Goal: Task Accomplishment & Management: Manage account settings

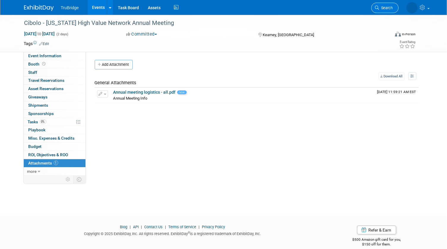
click at [378, 7] on icon at bounding box center [377, 8] width 4 height 4
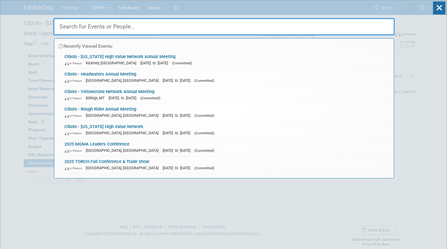
click at [373, 26] on input "text" at bounding box center [223, 26] width 341 height 17
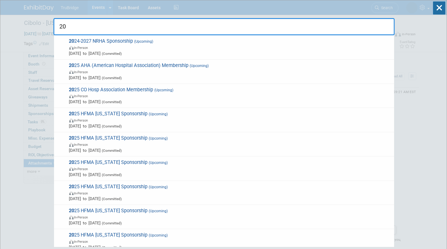
type input "2"
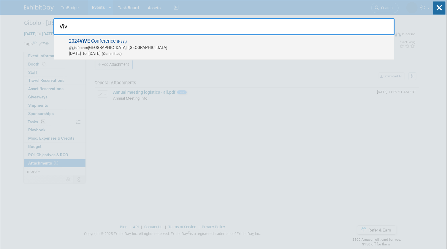
type input "Viv"
click at [83, 44] on span "In-Person Los Angeles, CA" at bounding box center [230, 47] width 322 height 6
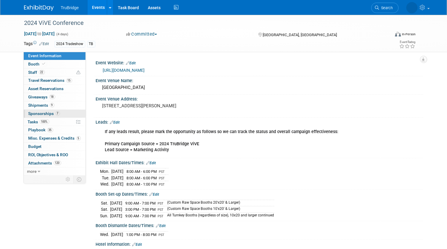
click at [64, 112] on link "7 Sponsorships 7" at bounding box center [55, 114] width 62 height 8
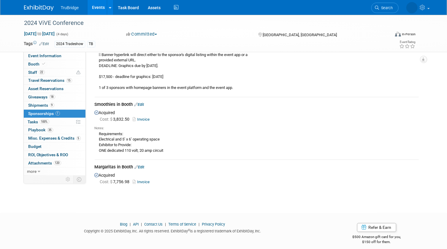
scroll to position [625, 0]
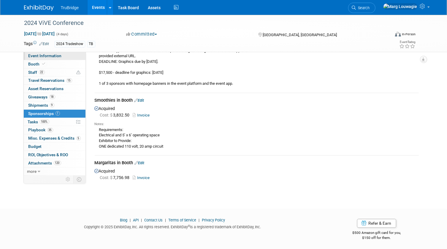
click at [52, 55] on span "Event Information" at bounding box center [44, 55] width 33 height 5
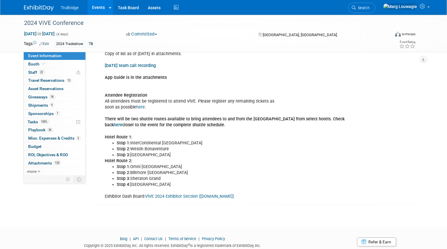
scroll to position [963, 0]
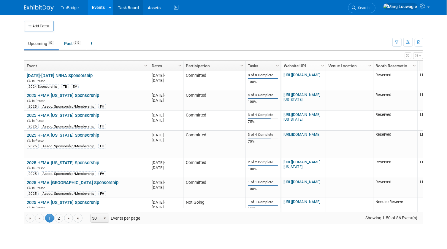
click at [131, 9] on link "Task Board" at bounding box center [128, 7] width 30 height 15
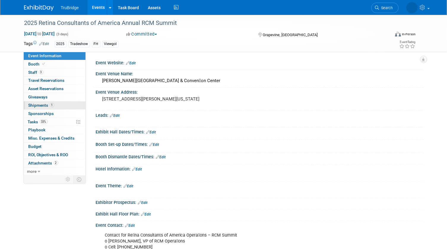
click at [39, 105] on span "Shipments 1" at bounding box center [41, 105] width 26 height 5
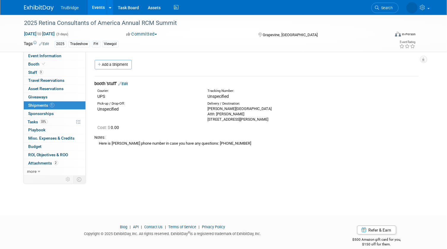
click at [222, 112] on div "Gaylord Texan Resort & Convention Center Attn: Allison Vowels 1501 Gaylord Trai…" at bounding box center [257, 114] width 101 height 16
click at [128, 83] on link "Edit" at bounding box center [123, 84] width 10 height 4
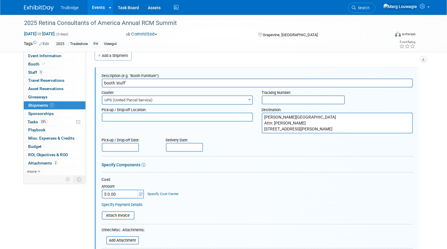
drag, startPoint x: 264, startPoint y: 116, endPoint x: 365, endPoint y: 126, distance: 101.7
click at [365, 126] on textarea "Gaylord Texan Resort & Convention Center Attn: Allison Vowels 1501 Gaylord Trai…" at bounding box center [337, 123] width 151 height 21
paste textarea "Center (Event Name) (Arrival Date) Hold for Guest: (Guest Name) (Guest Cell Num…"
type textarea "Gaylord Texan Resort & Convention Center (Event Name) (Arrival Date) Hold for G…"
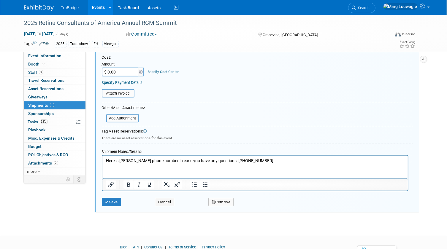
scroll to position [144, 0]
click at [115, 198] on button "Save" at bounding box center [112, 202] width 20 height 8
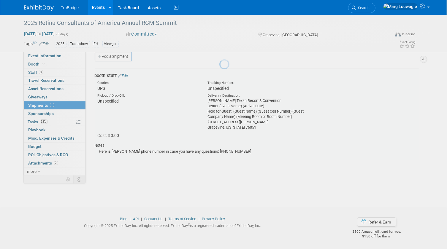
scroll to position [8, 0]
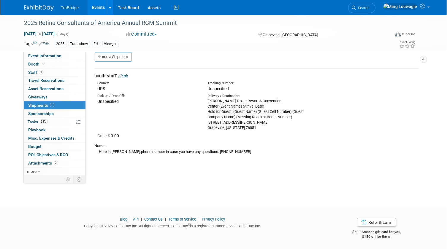
drag, startPoint x: 128, startPoint y: 74, endPoint x: 157, endPoint y: 90, distance: 32.6
click at [128, 74] on link "Edit" at bounding box center [123, 76] width 10 height 4
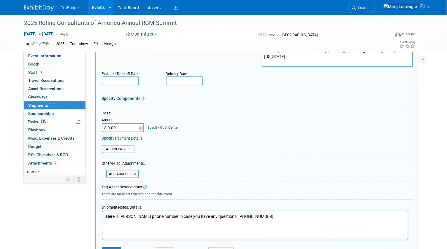
scroll to position [90, 0]
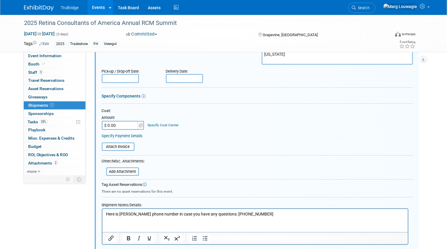
click at [106, 213] on p "Here is Allison's phone number in case you have any questions: 817-513-0877" at bounding box center [255, 214] width 298 height 6
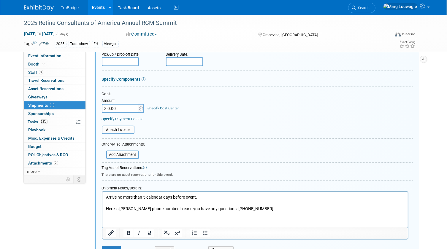
scroll to position [182, 0]
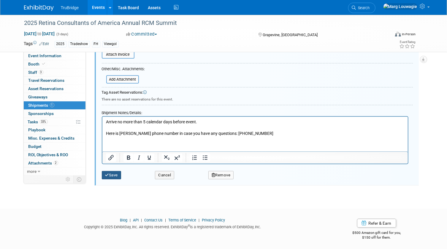
click at [118, 176] on button "Save" at bounding box center [112, 175] width 20 height 8
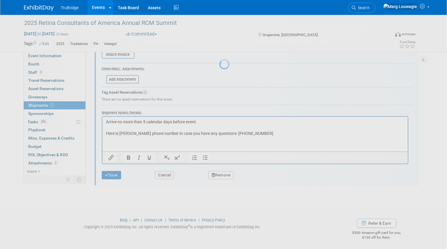
scroll to position [8, 0]
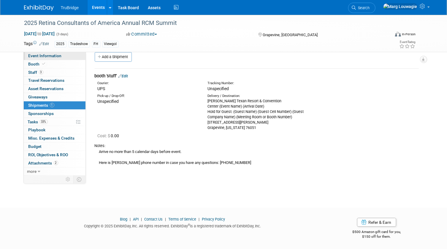
click at [63, 56] on link "Event Information" at bounding box center [55, 56] width 62 height 8
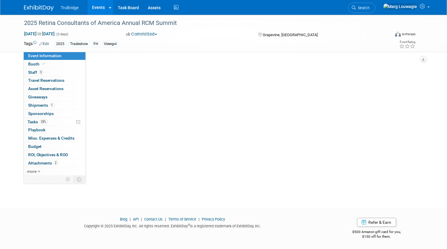
scroll to position [0, 0]
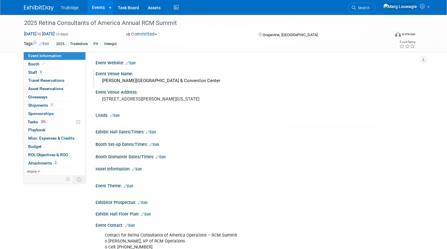
drag, startPoint x: 101, startPoint y: 80, endPoint x: 187, endPoint y: 78, distance: 85.7
click at [187, 78] on div "Gaylord Texan Resort & Conven􀆟on Center" at bounding box center [259, 80] width 318 height 9
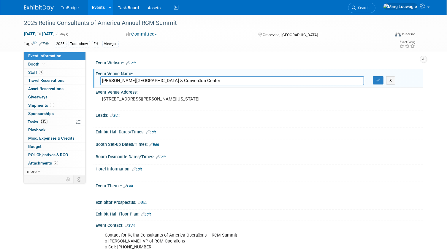
click at [167, 81] on input "Gaylord Texan Resort & Conven􀆟on Center" at bounding box center [232, 80] width 264 height 9
drag, startPoint x: 204, startPoint y: 81, endPoint x: 96, endPoint y: 79, distance: 108.0
click at [96, 79] on div "Gaylord Texan Resort & Convention Center" at bounding box center [232, 80] width 273 height 9
type input "Gaylord Texan Resort & Convention Center"
click at [380, 82] on button "button" at bounding box center [378, 80] width 11 height 8
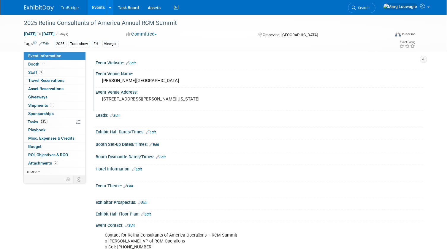
drag, startPoint x: 103, startPoint y: 98, endPoint x: 206, endPoint y: 99, distance: 103.2
click at [206, 99] on pre "1501 Gaylord Trail, Grapevine, Texas, USA, 76051" at bounding box center [163, 98] width 123 height 5
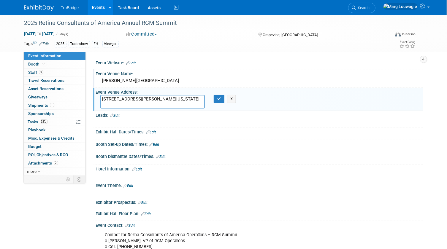
drag, startPoint x: 200, startPoint y: 100, endPoint x: 97, endPoint y: 99, distance: 102.6
click at [97, 99] on div "1501 Gaylord Trail, Grapevine, Texas, USA, 76051" at bounding box center [153, 102] width 114 height 14
click at [289, 153] on div "Booth Dismantle Dates/Times: Edit" at bounding box center [259, 156] width 327 height 8
click at [219, 102] on button "button" at bounding box center [219, 99] width 11 height 8
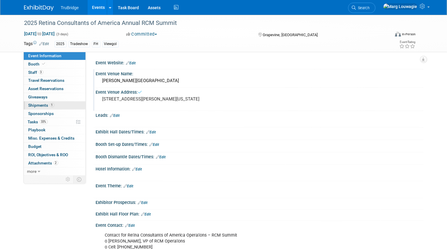
click at [50, 103] on span "1" at bounding box center [52, 105] width 4 height 4
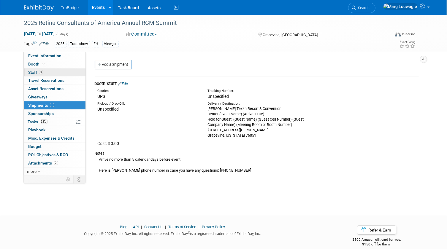
click at [58, 72] on link "3 Staff 3" at bounding box center [55, 73] width 62 height 8
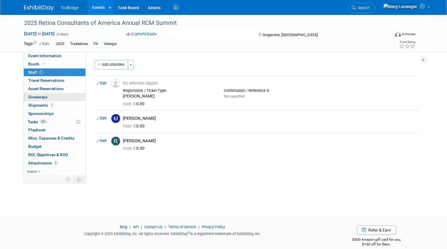
drag, startPoint x: 46, startPoint y: 103, endPoint x: 50, endPoint y: 101, distance: 4.5
click at [46, 103] on span "Shipments 1" at bounding box center [41, 105] width 26 height 5
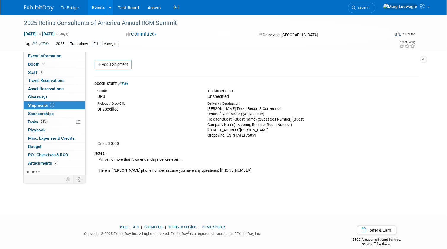
click at [232, 117] on div "Gaylord Texan Resort & Convention Center (Event Name) (Arrival Date) Hold for G…" at bounding box center [257, 122] width 101 height 32
click at [214, 111] on div "Gaylord Texan Resort & Convention Center (Event Name) (Arrival Date) Hold for G…" at bounding box center [257, 122] width 101 height 32
drag, startPoint x: 214, startPoint y: 111, endPoint x: 226, endPoint y: 110, distance: 12.5
click at [226, 110] on div "Gaylord Texan Resort & Convention Center (Event Name) (Arrival Date) Hold for G…" at bounding box center [257, 122] width 101 height 32
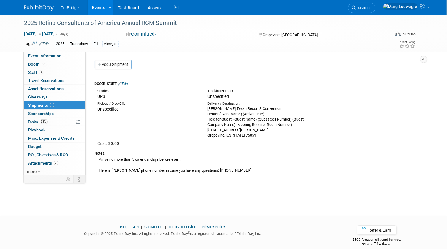
click at [128, 83] on link "Edit" at bounding box center [123, 84] width 10 height 4
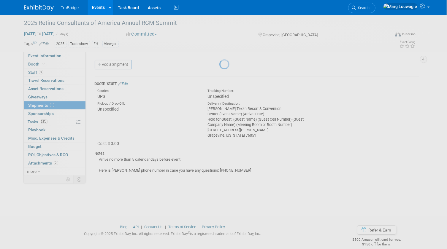
click at [219, 83] on div at bounding box center [223, 124] width 8 height 249
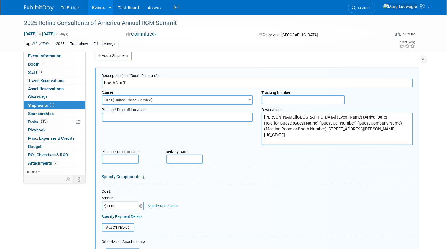
click at [264, 117] on textarea "Gaylord Texan Resort & Convention Center (Event Name) (Arrival Date) Hold for G…" at bounding box center [337, 129] width 151 height 33
drag, startPoint x: 275, startPoint y: 116, endPoint x: 351, endPoint y: 140, distance: 79.6
click at [351, 140] on textarea "Gaylord Texan Resort & Convention Center (Event Name) (Arrival Date) Hold for G…" at bounding box center [337, 129] width 151 height 33
click at [321, 157] on div "Pick-up / Drop-off Date: Delivery Date:" at bounding box center [257, 155] width 320 height 17
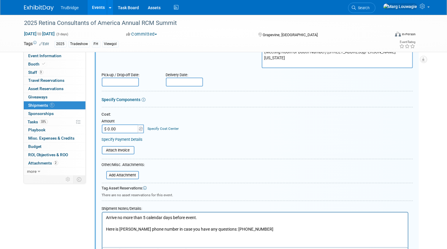
scroll to position [172, 0]
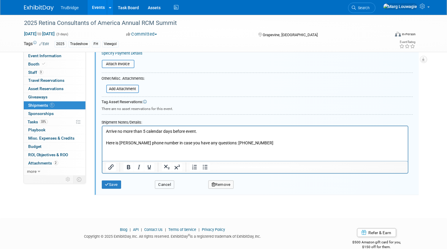
drag, startPoint x: 165, startPoint y: 184, endPoint x: 159, endPoint y: 184, distance: 5.4
click at [165, 184] on button "Cancel" at bounding box center [164, 185] width 19 height 8
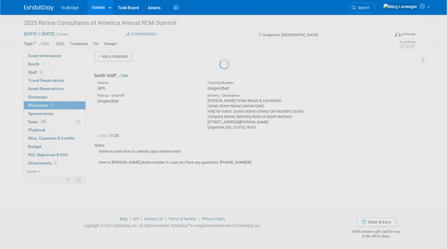
scroll to position [8, 0]
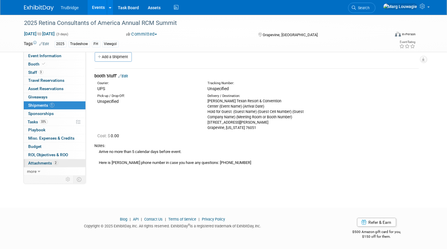
click at [41, 163] on span "Attachments 2" at bounding box center [43, 163] width 30 height 5
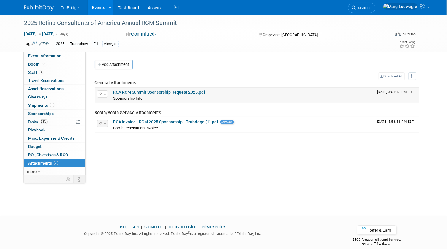
click at [162, 92] on link "RCA RCM Summit Sponsorship Request 2025.pdf" at bounding box center [159, 92] width 92 height 5
